Goal: Information Seeking & Learning: Learn about a topic

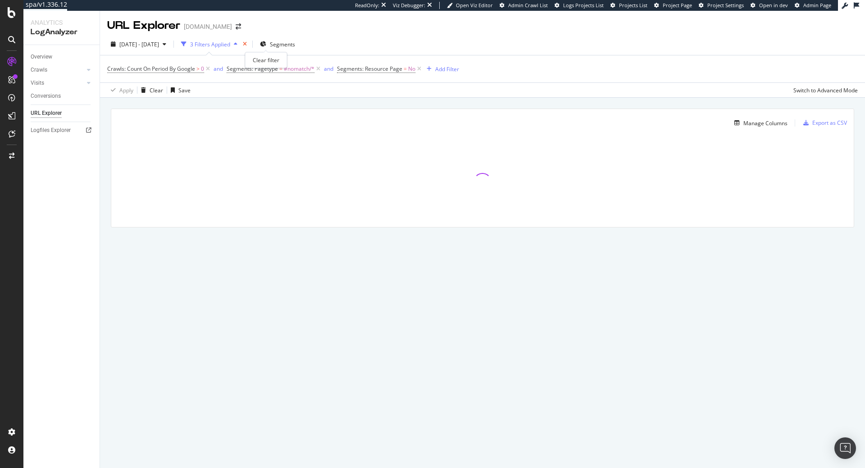
click at [247, 47] on icon "times" at bounding box center [245, 43] width 4 height 5
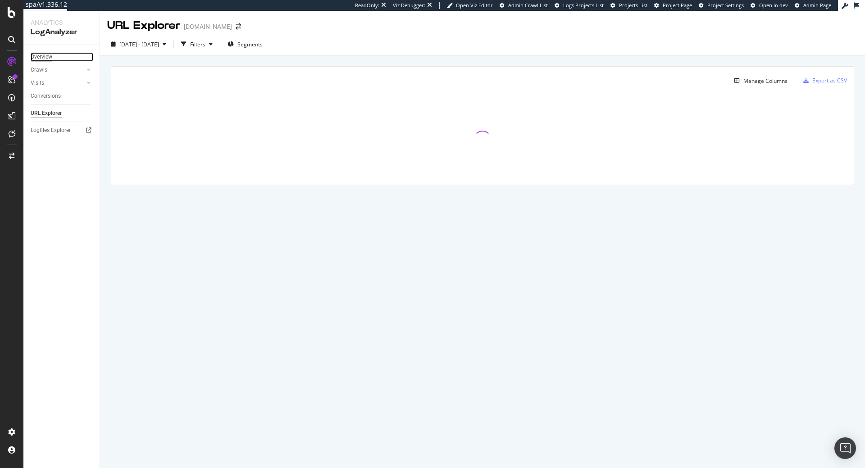
click at [47, 56] on div "Overview" at bounding box center [42, 56] width 22 height 9
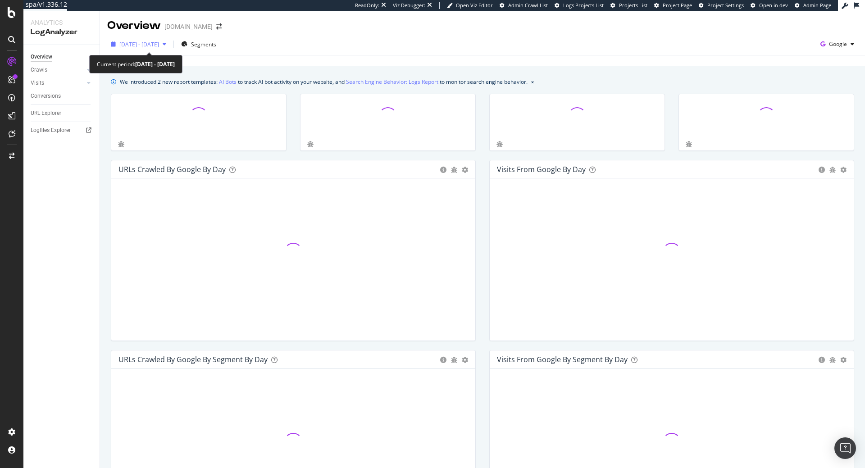
click at [140, 45] on span "2025 Jun. 17th - Jul. 16th" at bounding box center [139, 45] width 40 height 8
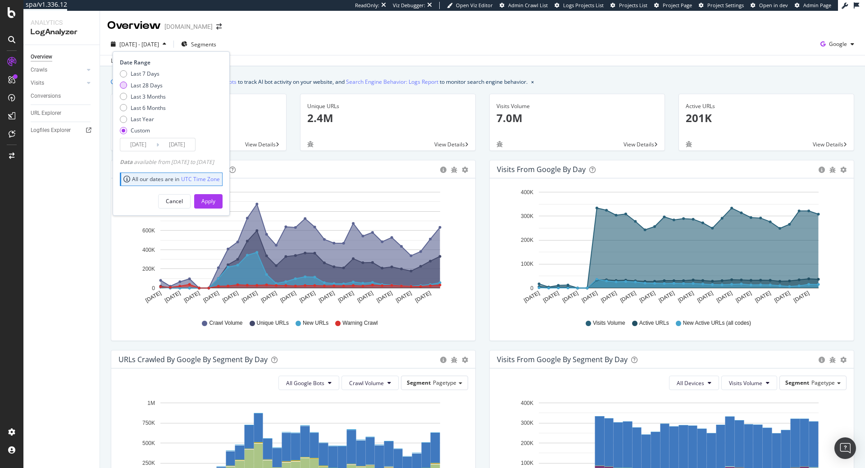
click at [155, 88] on div "Last 28 Days" at bounding box center [147, 86] width 32 height 8
type input "2025/07/28"
type input "2025/08/24"
click at [223, 198] on button "Apply" at bounding box center [208, 201] width 28 height 14
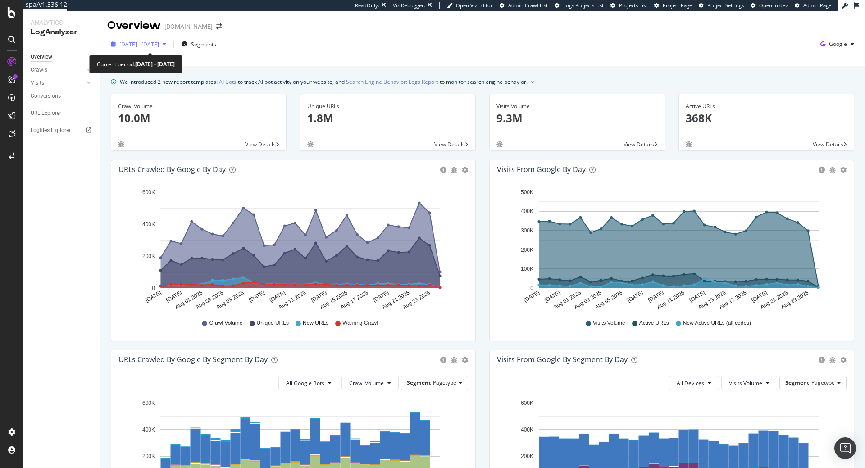
click at [159, 46] on span "2025 Jul. 28th - Aug. 24th" at bounding box center [139, 45] width 40 height 8
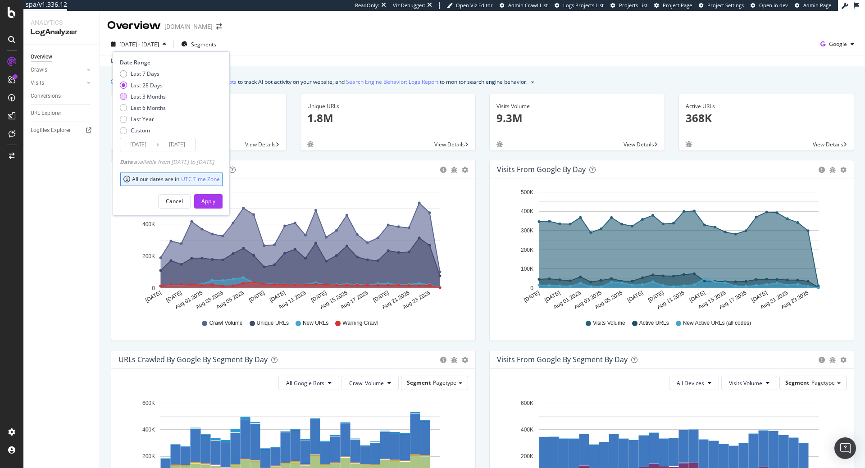
click at [143, 100] on div "Last 3 Months" at bounding box center [148, 97] width 35 height 8
type input "2025/05/25"
click at [215, 202] on div "Apply" at bounding box center [208, 201] width 14 height 8
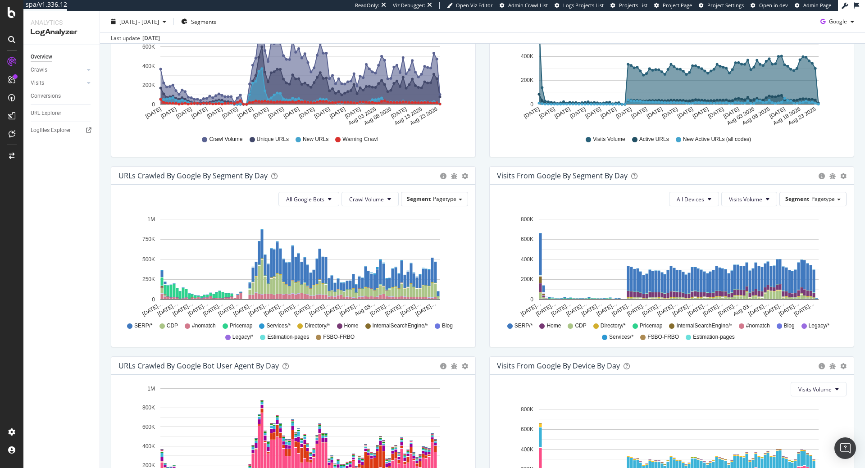
scroll to position [294, 0]
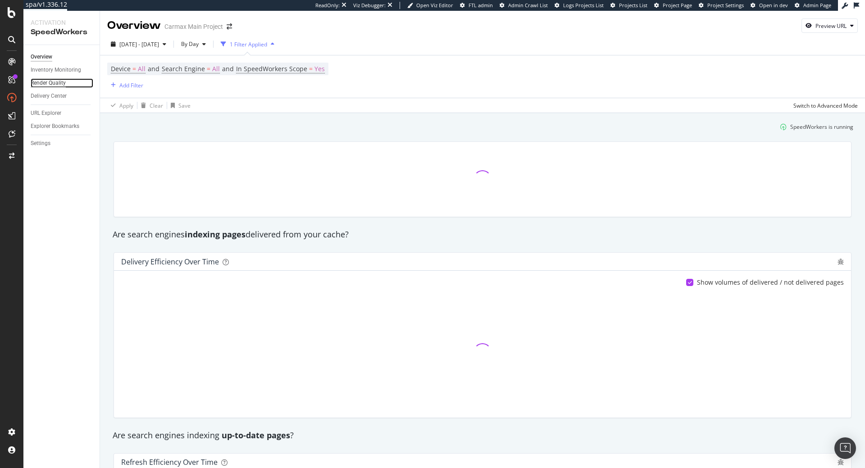
click at [58, 87] on div "Render Quality" at bounding box center [48, 82] width 35 height 9
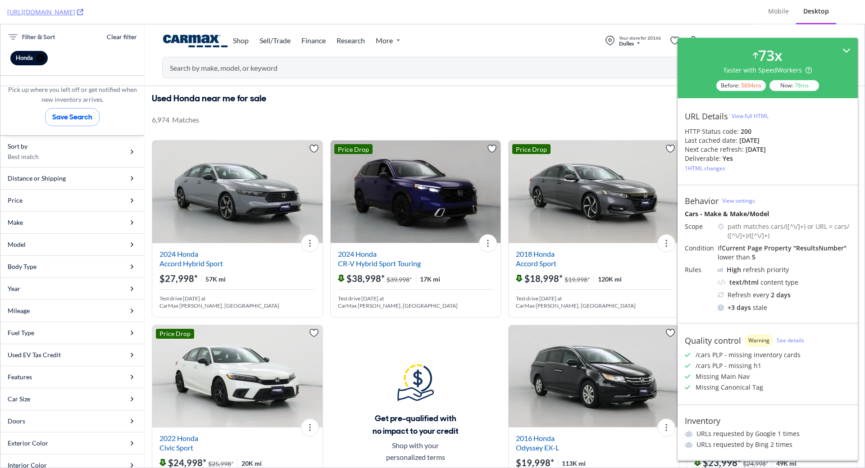
click at [846, 50] on icon at bounding box center [846, 50] width 8 height 8
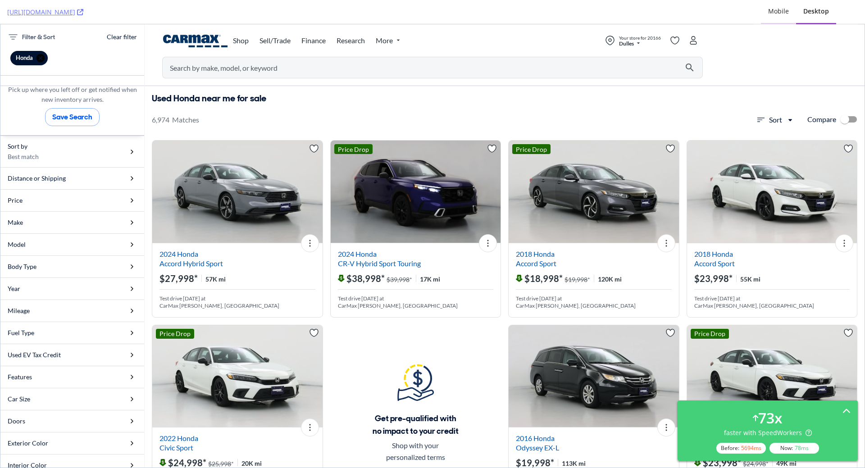
click at [774, 12] on div "Mobile" at bounding box center [778, 11] width 21 height 9
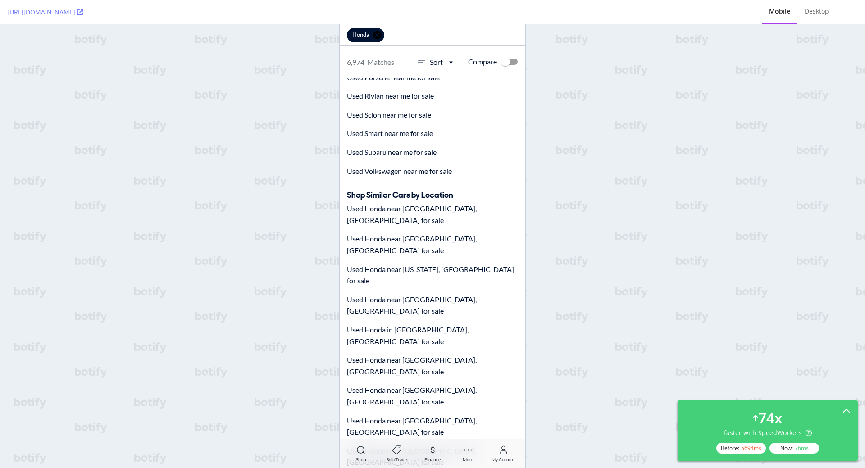
scroll to position [7229, 0]
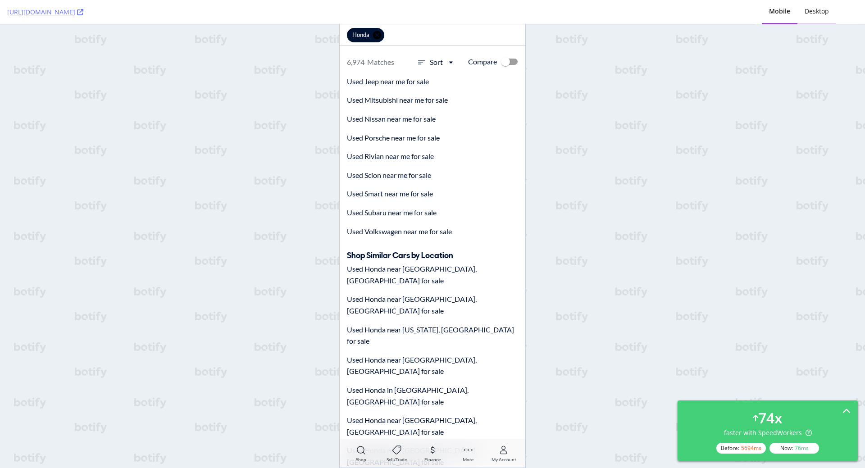
click at [808, 13] on div "Desktop" at bounding box center [817, 11] width 24 height 9
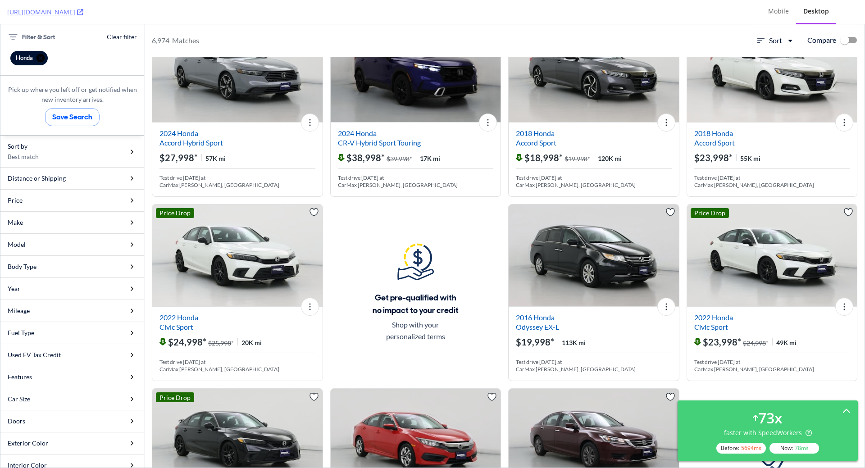
scroll to position [0, 0]
